Goal: Information Seeking & Learning: Learn about a topic

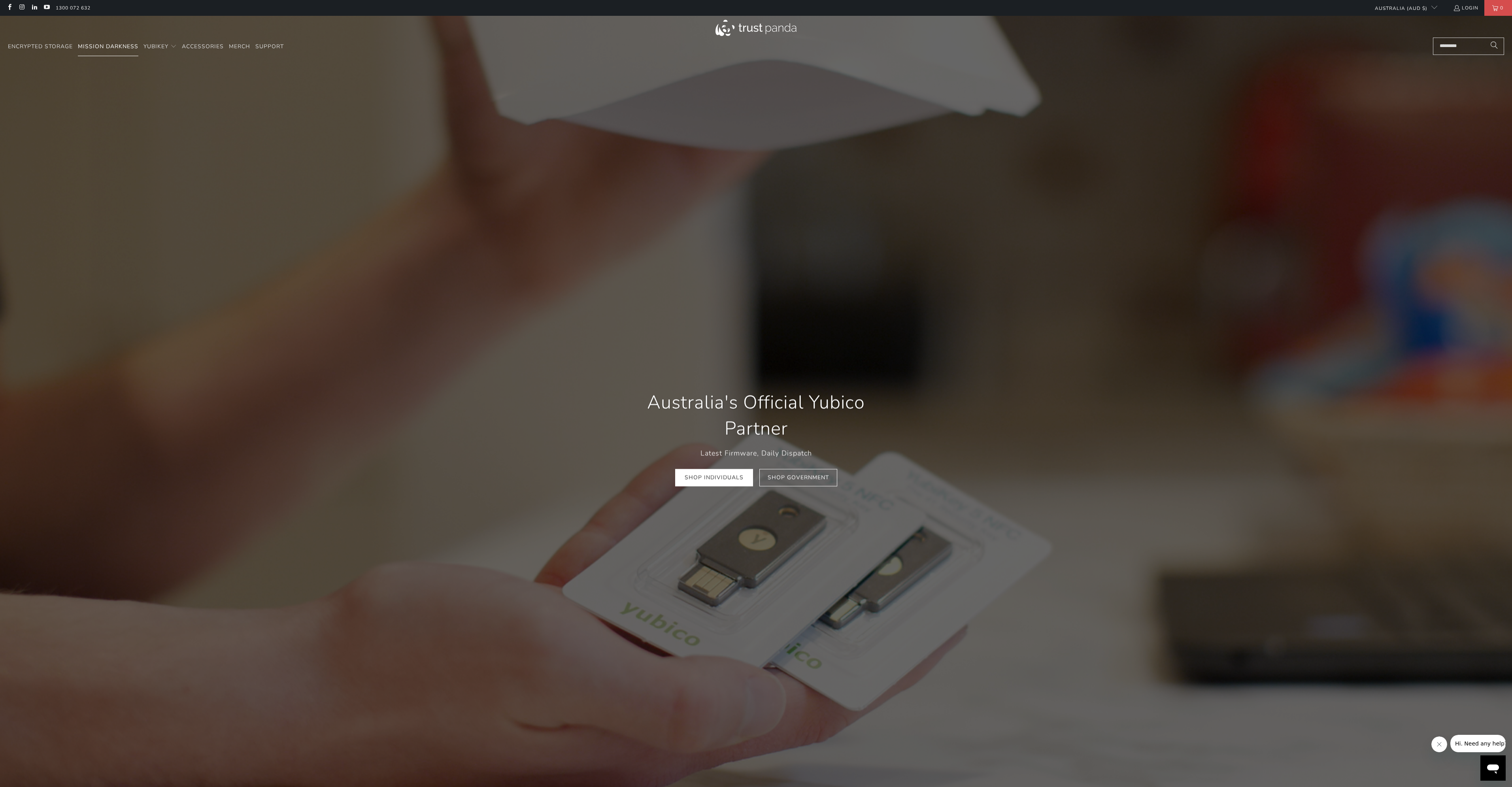
click at [120, 50] on span "Mission Darkness" at bounding box center [108, 46] width 60 height 8
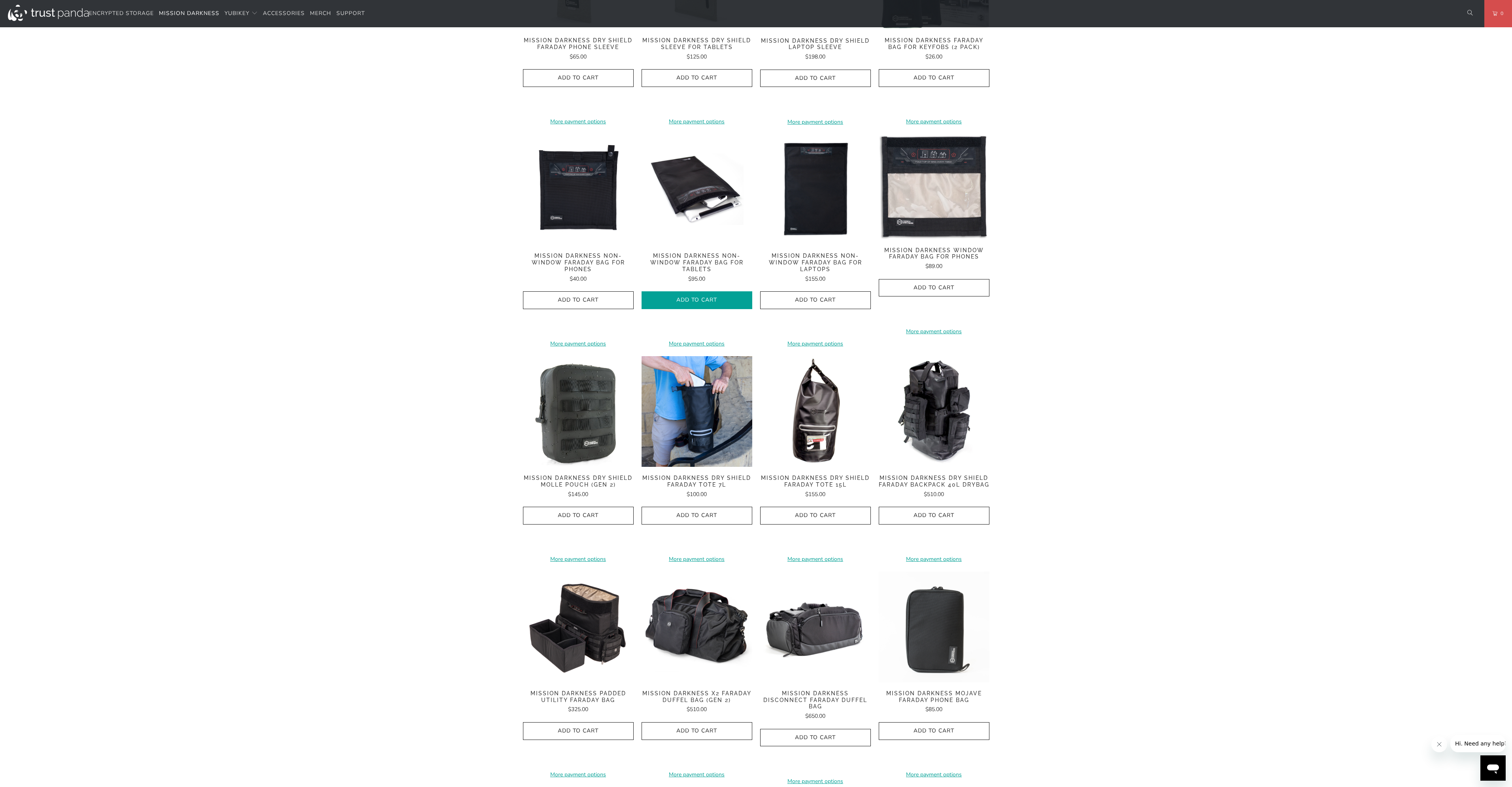
scroll to position [514, 0]
click at [806, 253] on span "Mission Darkness Non-Window Faraday Bag for Laptops" at bounding box center [815, 263] width 111 height 20
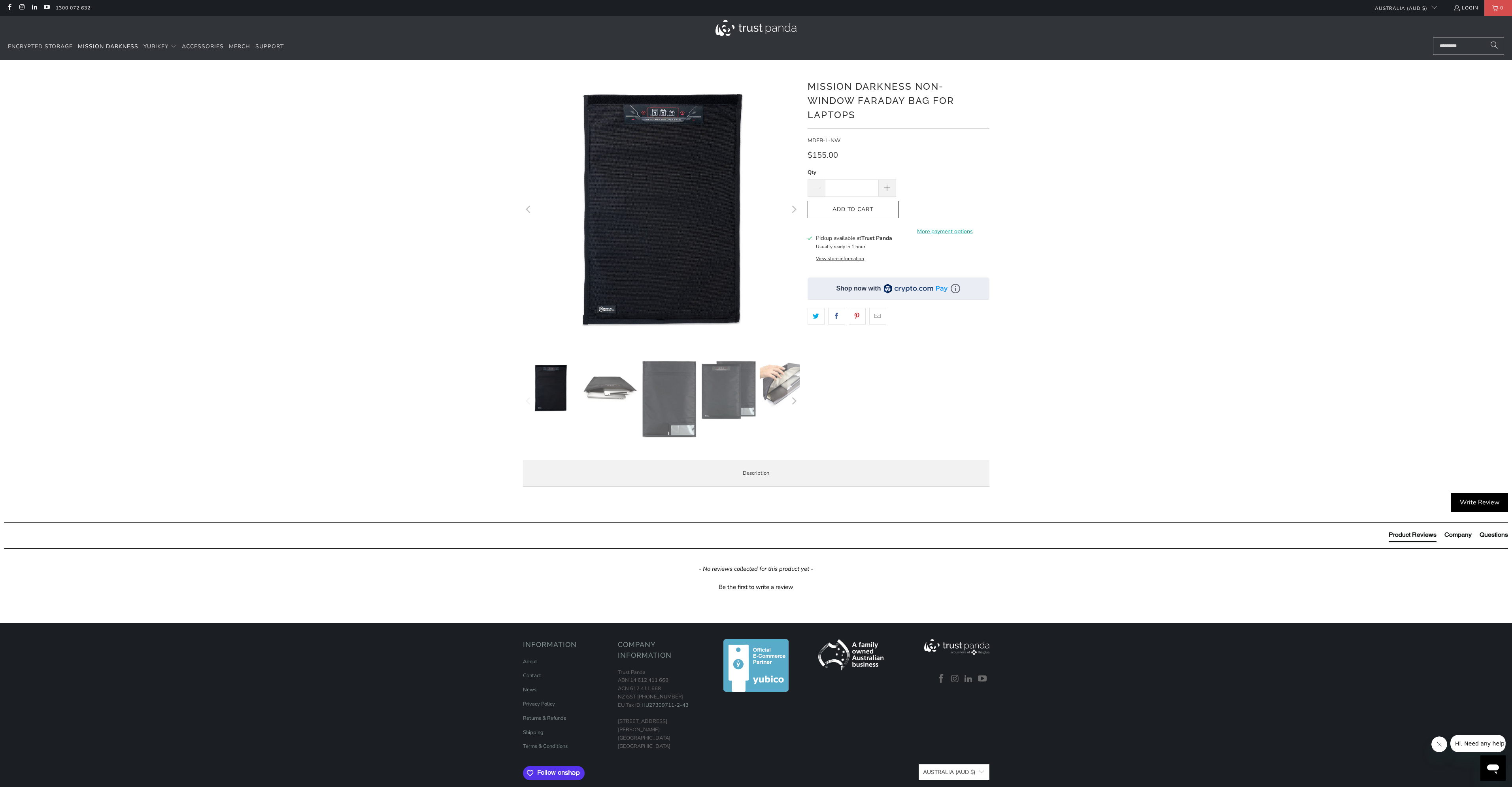
click at [0, 0] on li "Product Features" at bounding box center [0, 0] width 0 height 0
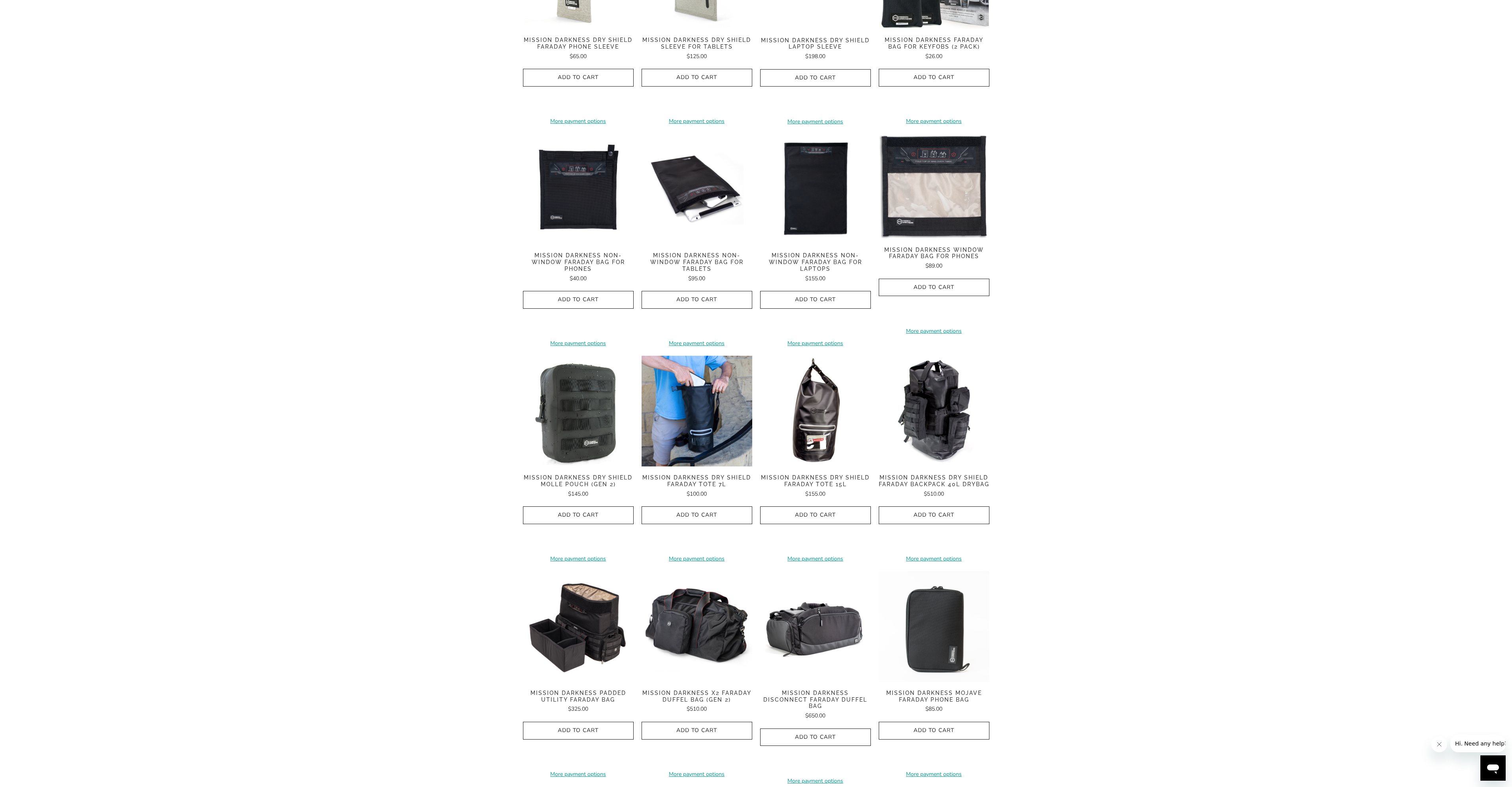
click at [715, 252] on span "Mission Darkness Non-Window Faraday Bag for Tablets" at bounding box center [697, 262] width 111 height 20
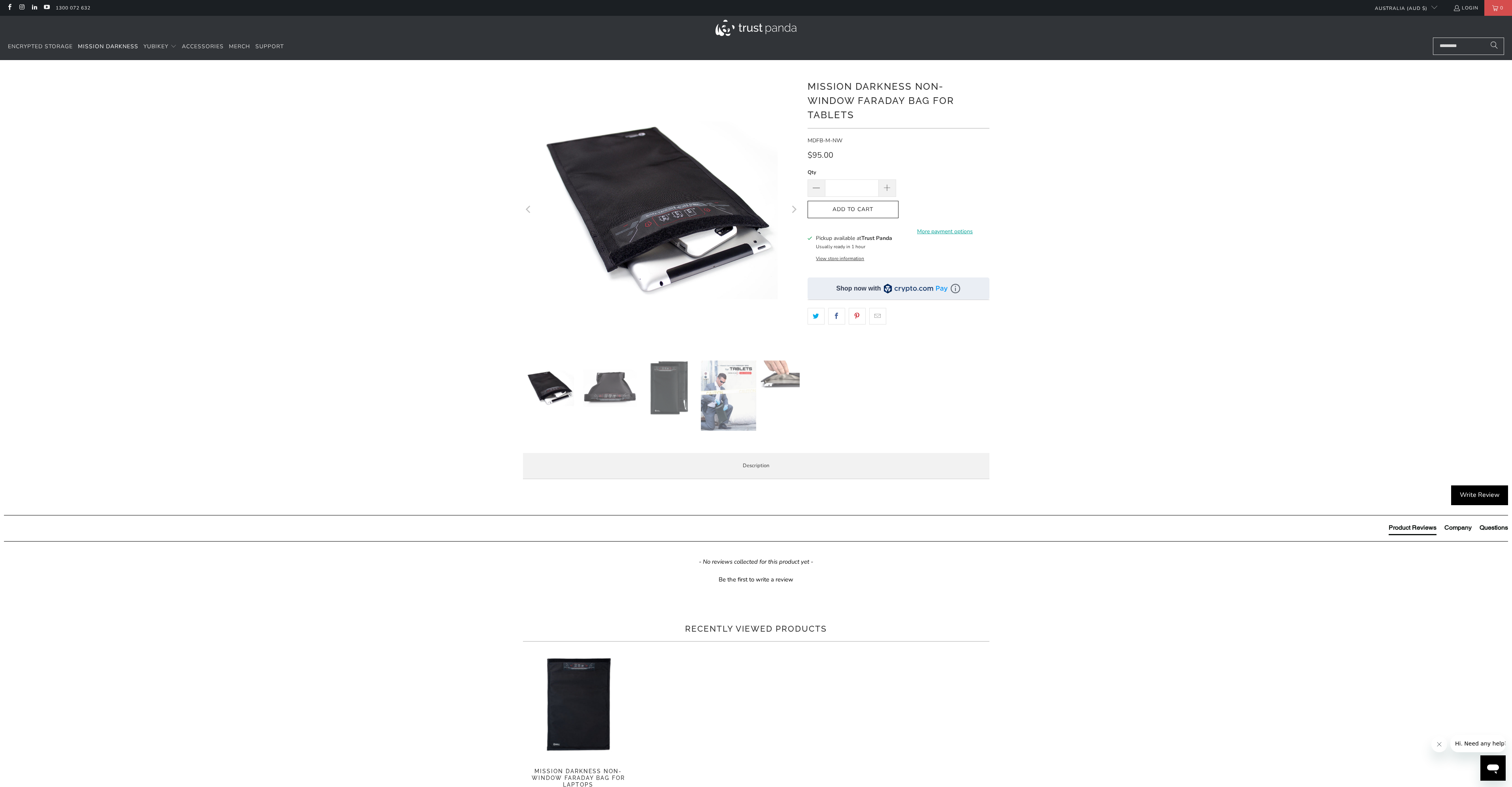
click at [0, 0] on li "Product Features" at bounding box center [0, 0] width 0 height 0
click at [609, 377] on img at bounding box center [610, 388] width 55 height 55
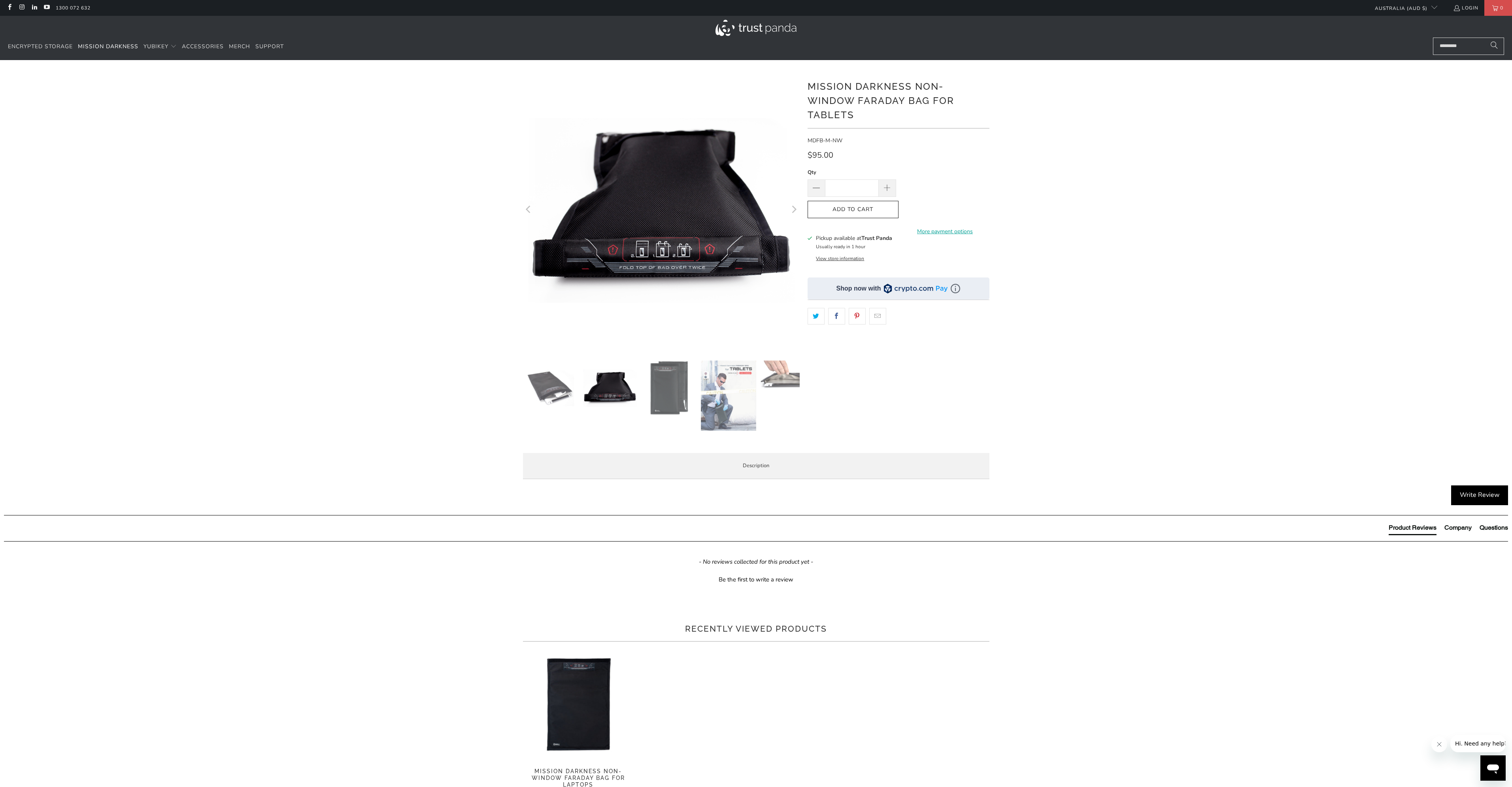
click at [660, 381] on img at bounding box center [669, 388] width 55 height 55
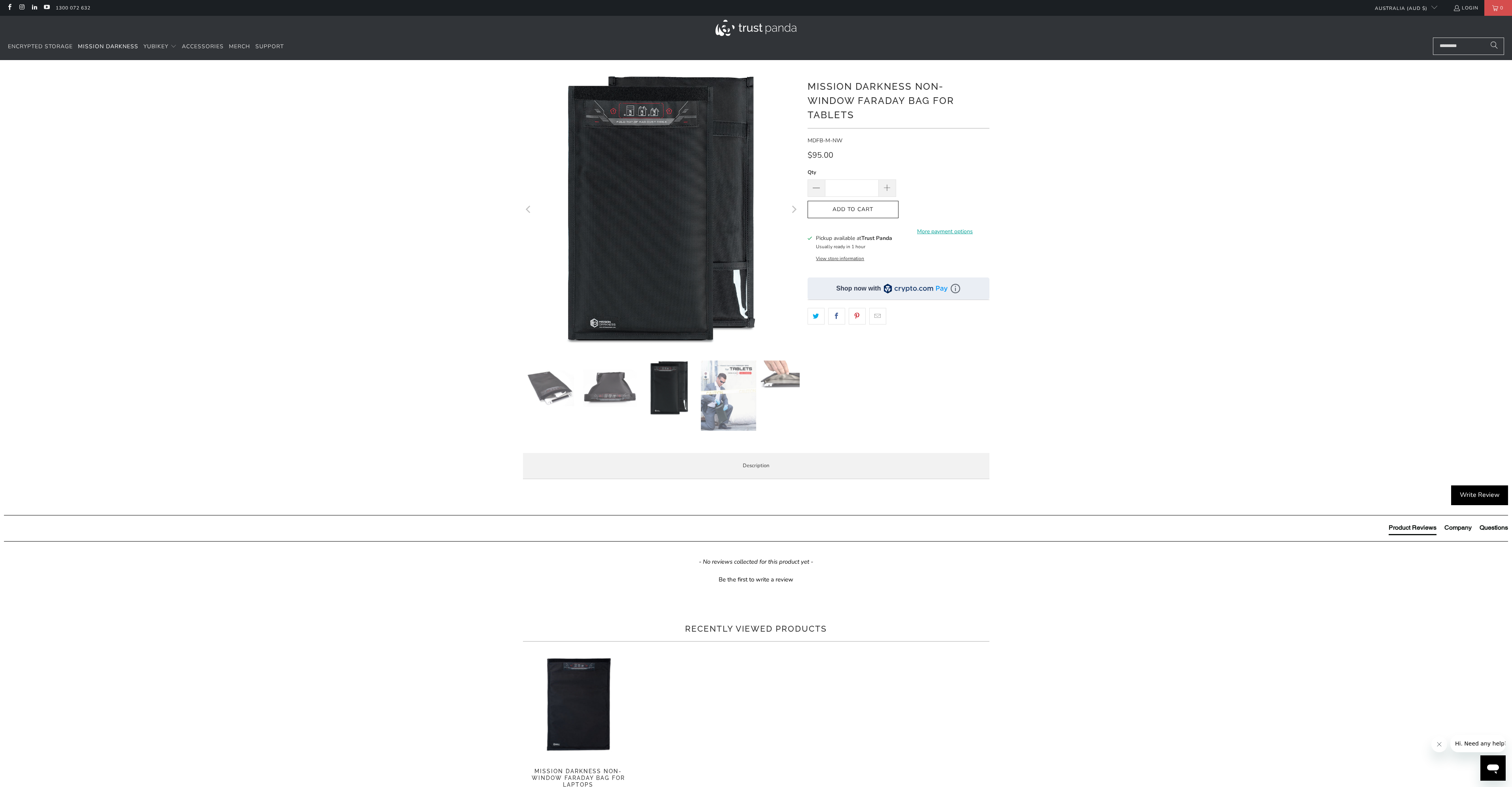
click at [731, 388] on img at bounding box center [728, 396] width 55 height 70
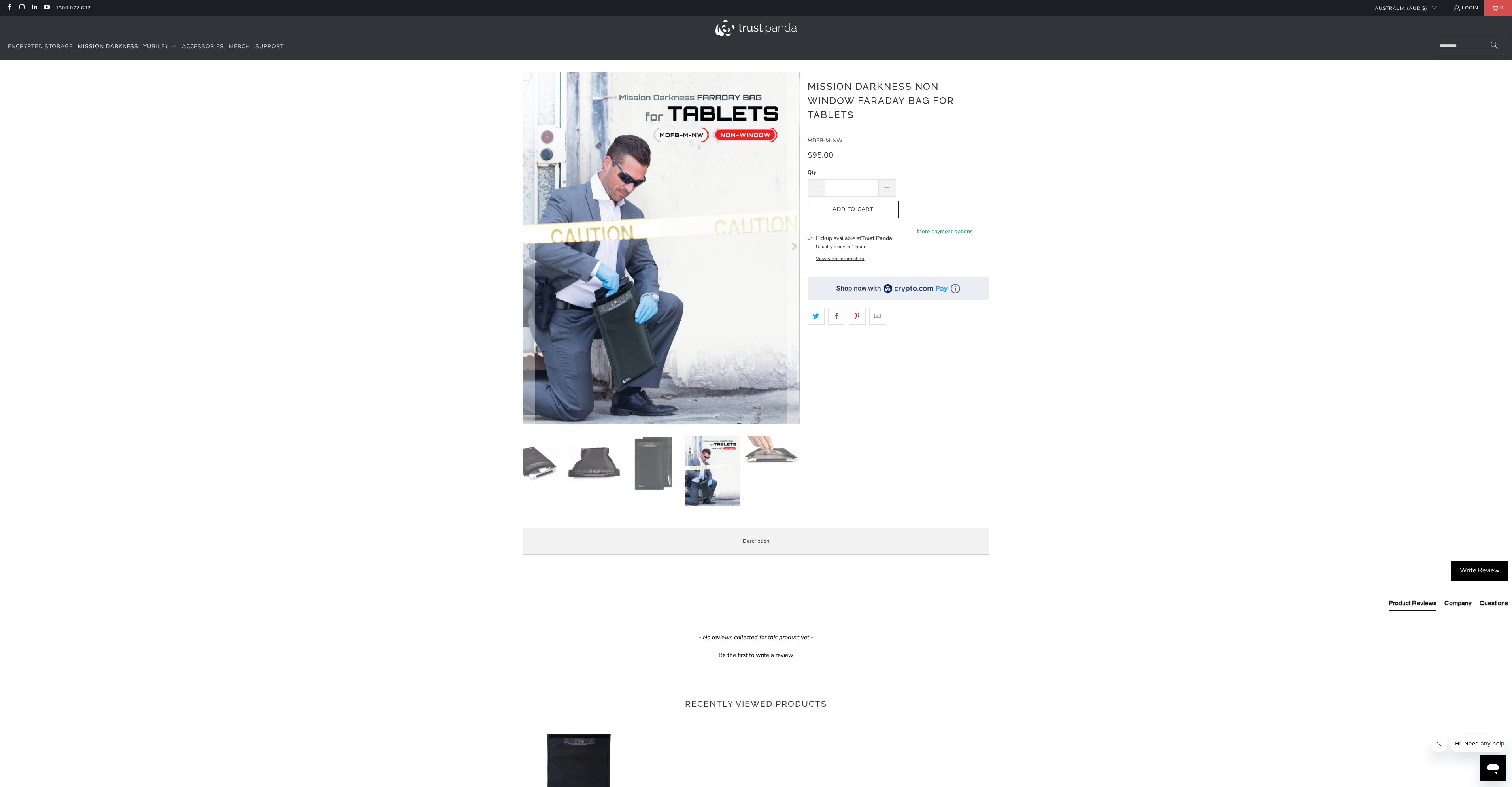
click at [769, 457] on img at bounding box center [771, 450] width 55 height 29
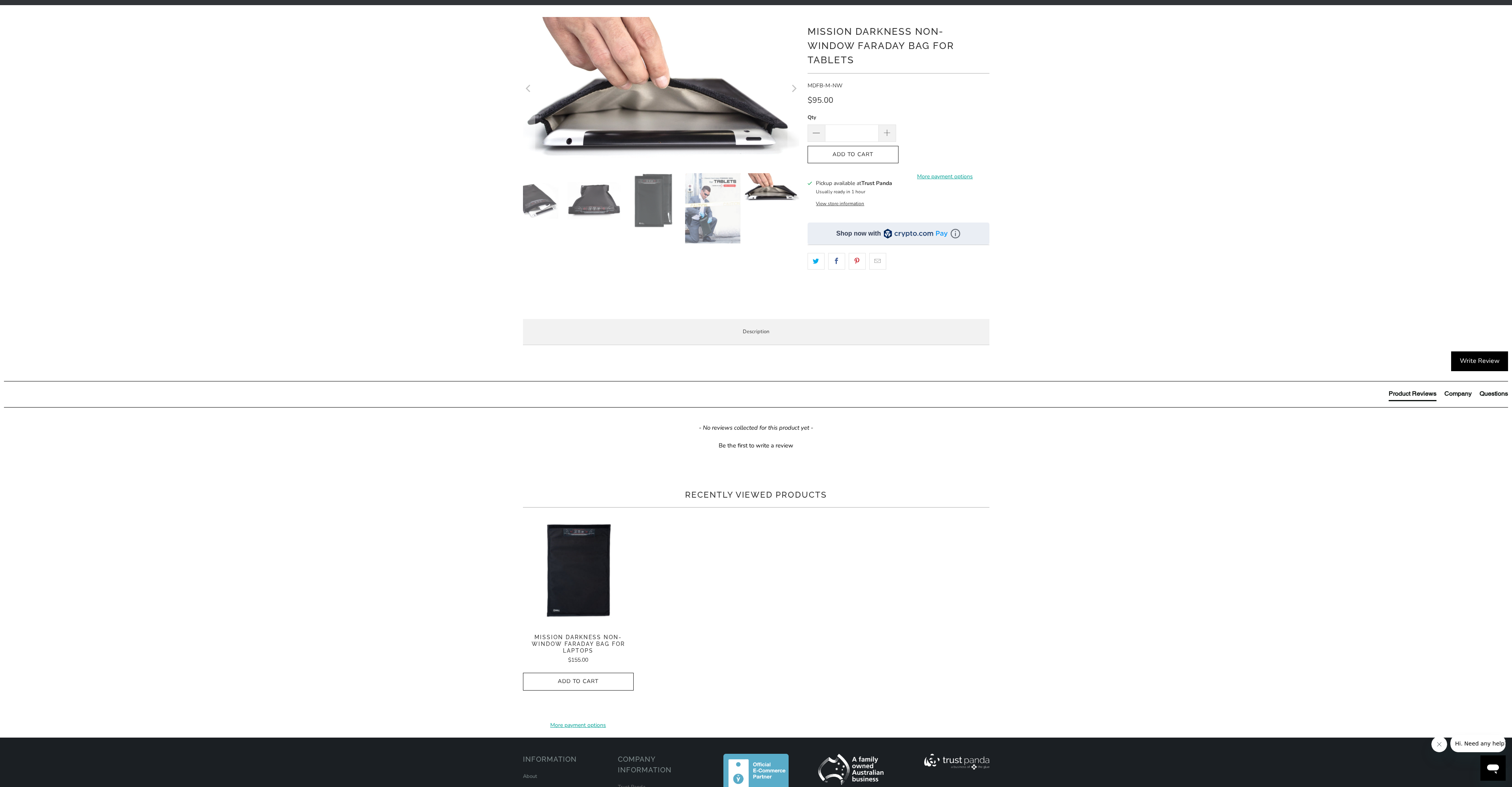
scroll to position [79, 0]
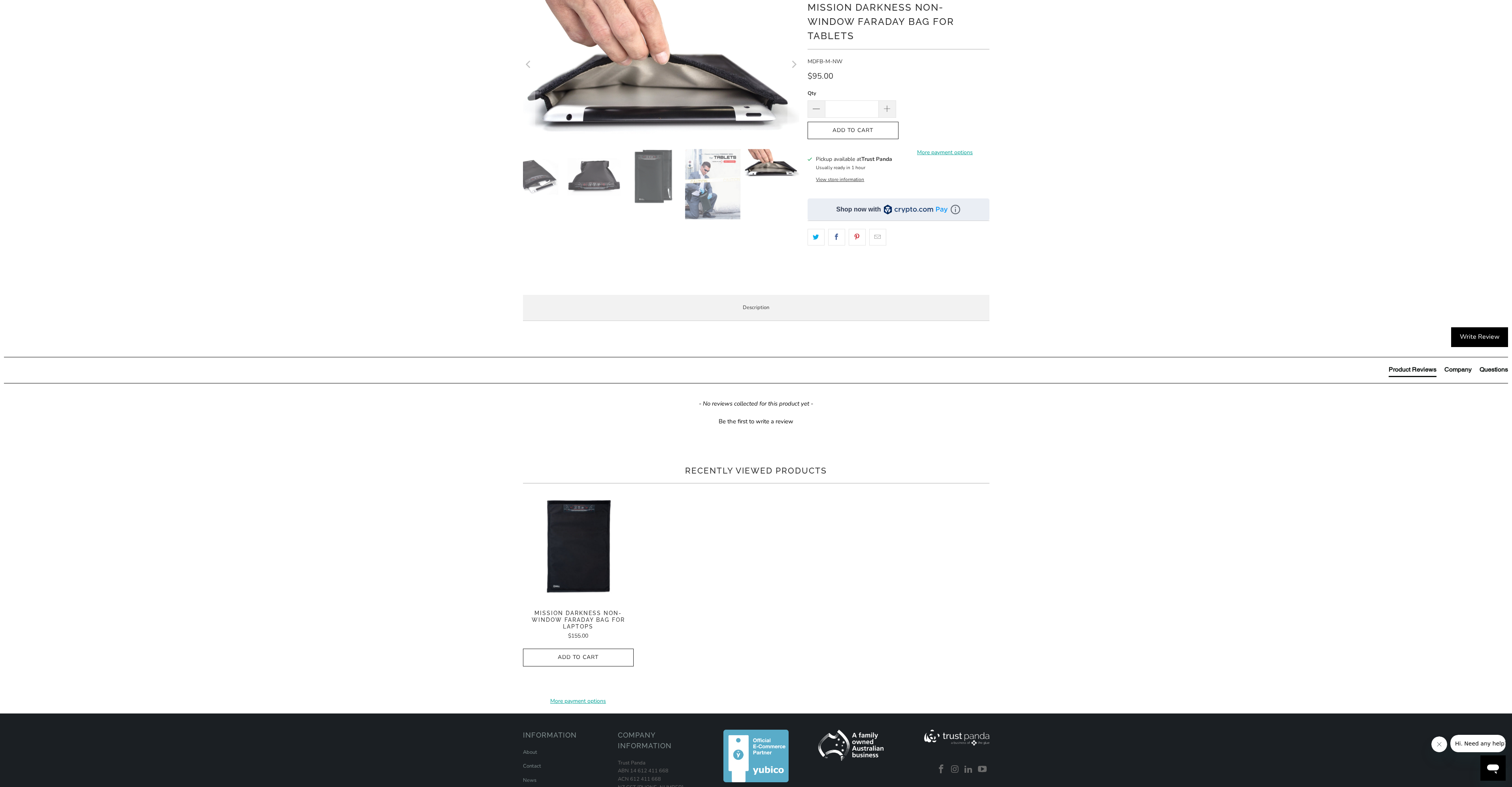
drag, startPoint x: 704, startPoint y: 460, endPoint x: 700, endPoint y: 453, distance: 8.1
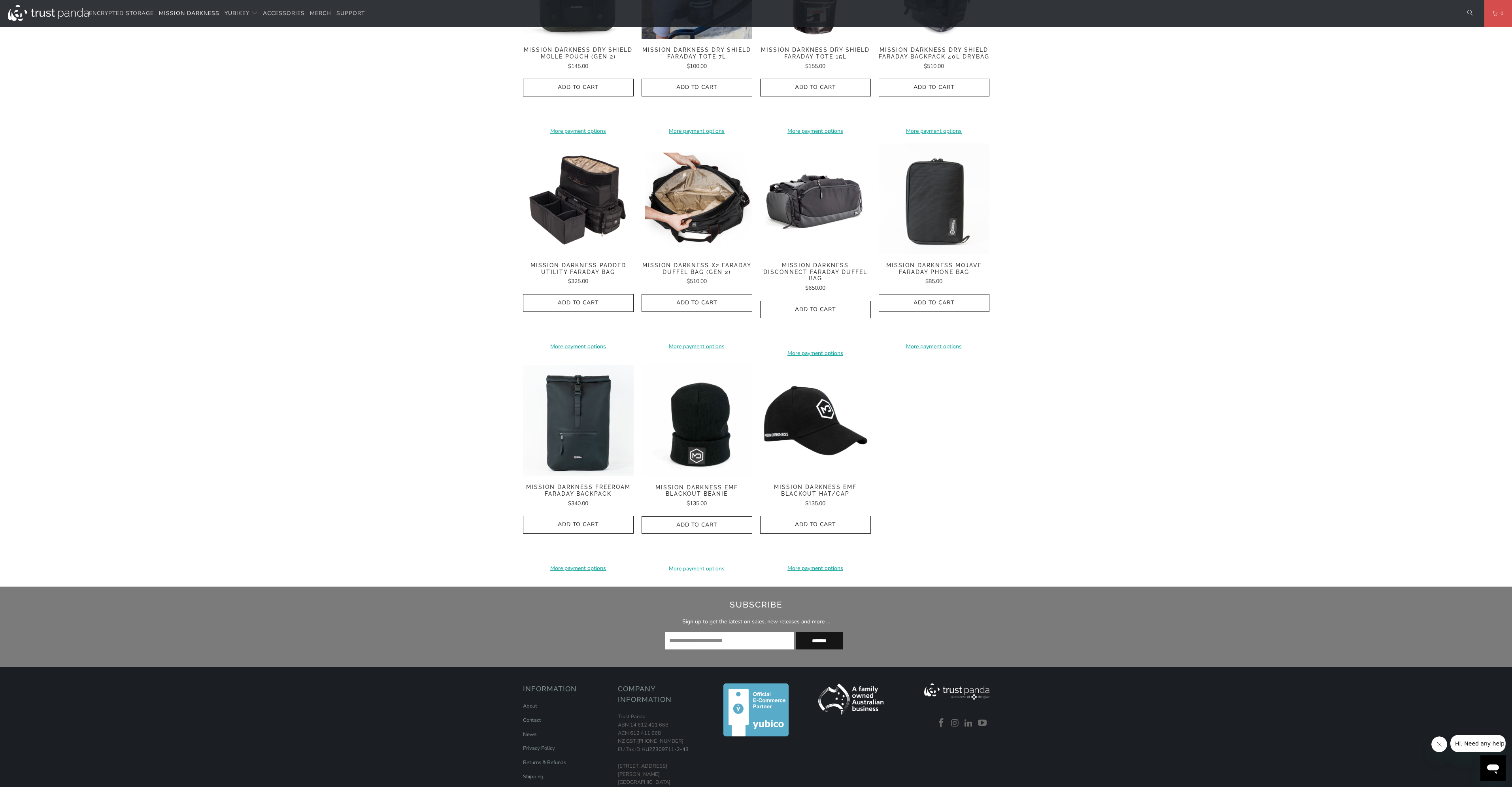
scroll to position [950, 0]
